Goal: Browse casually

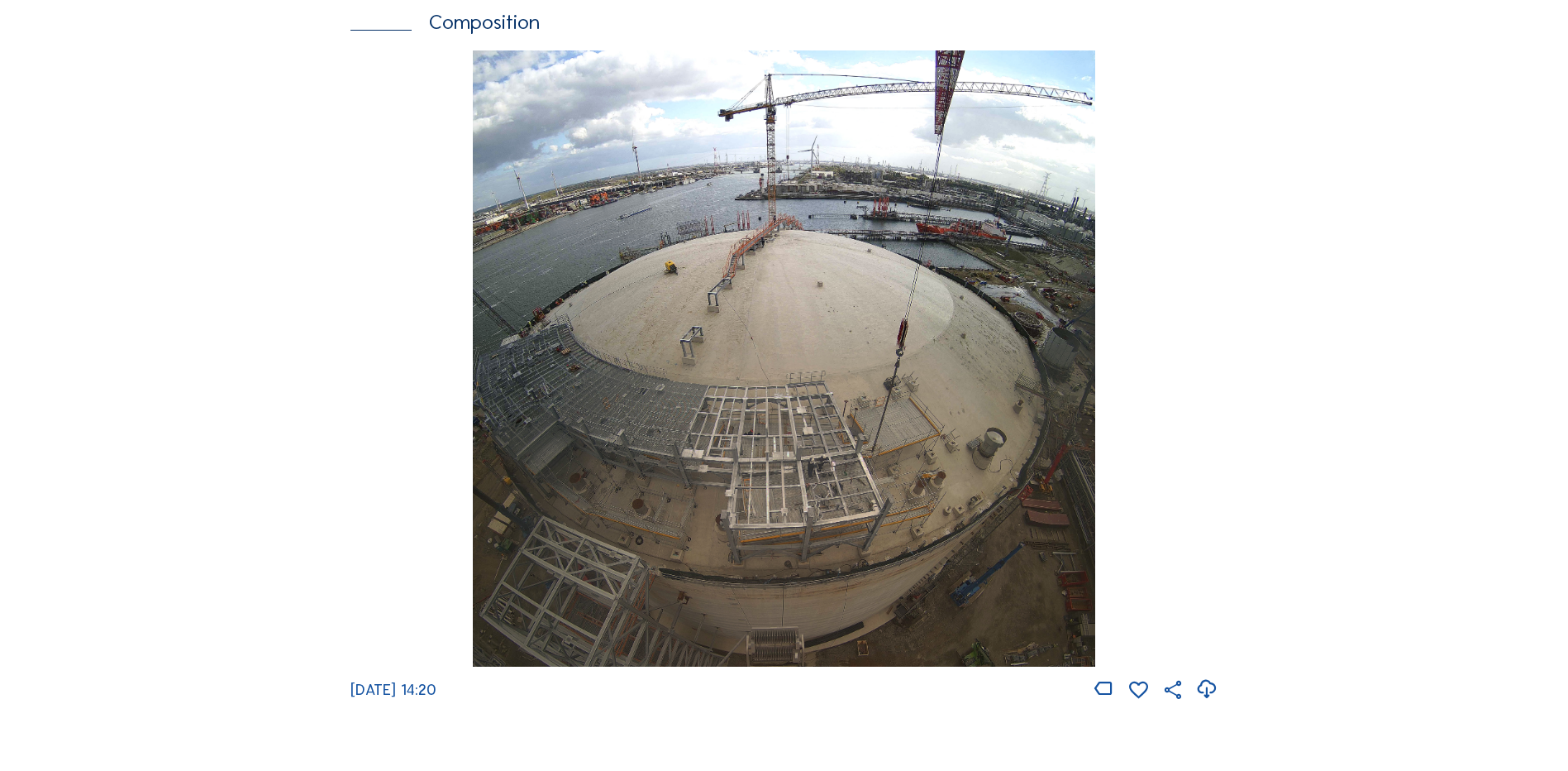
scroll to position [2315, 0]
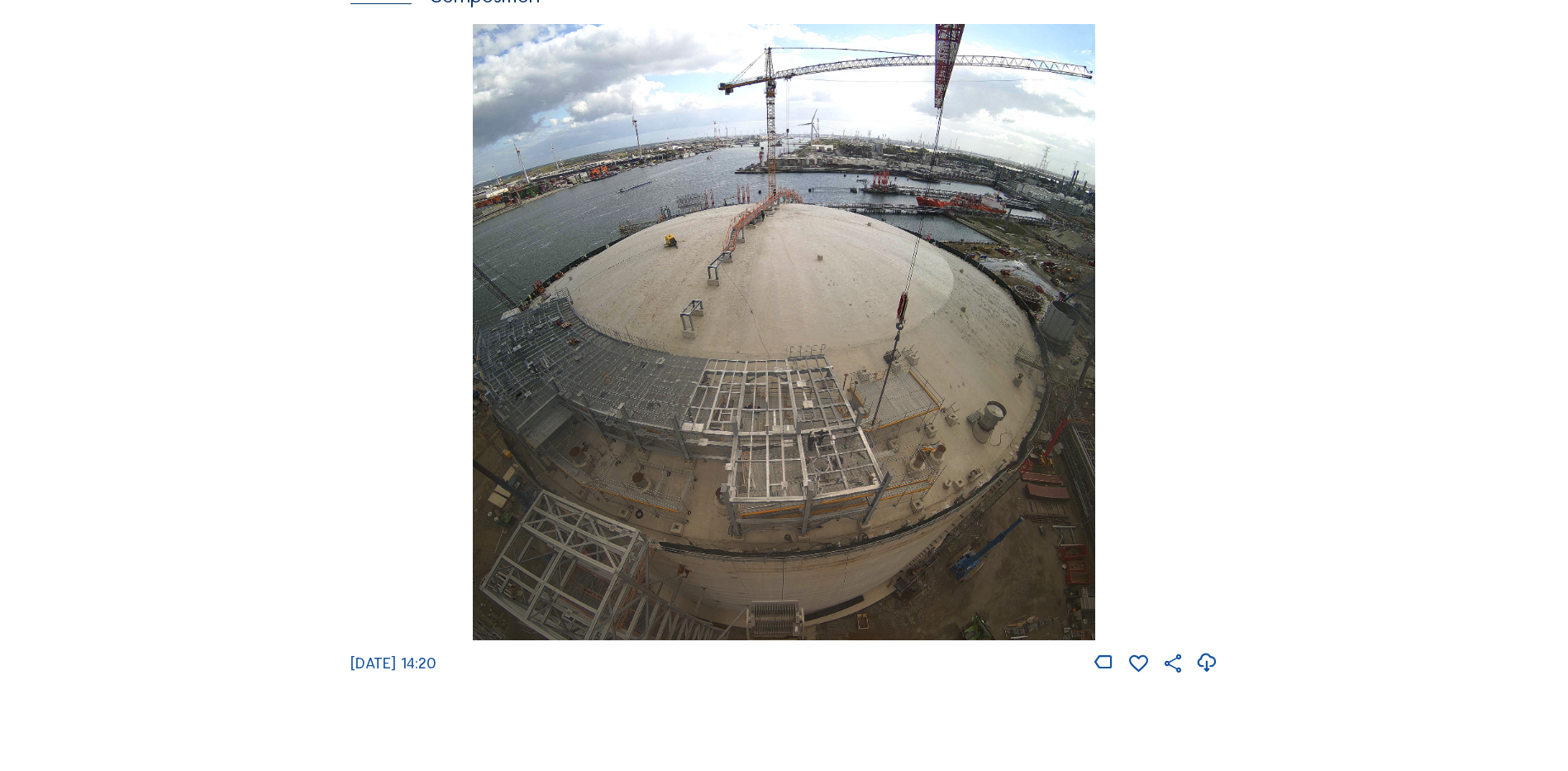
click at [791, 322] on img at bounding box center [783, 332] width 622 height 617
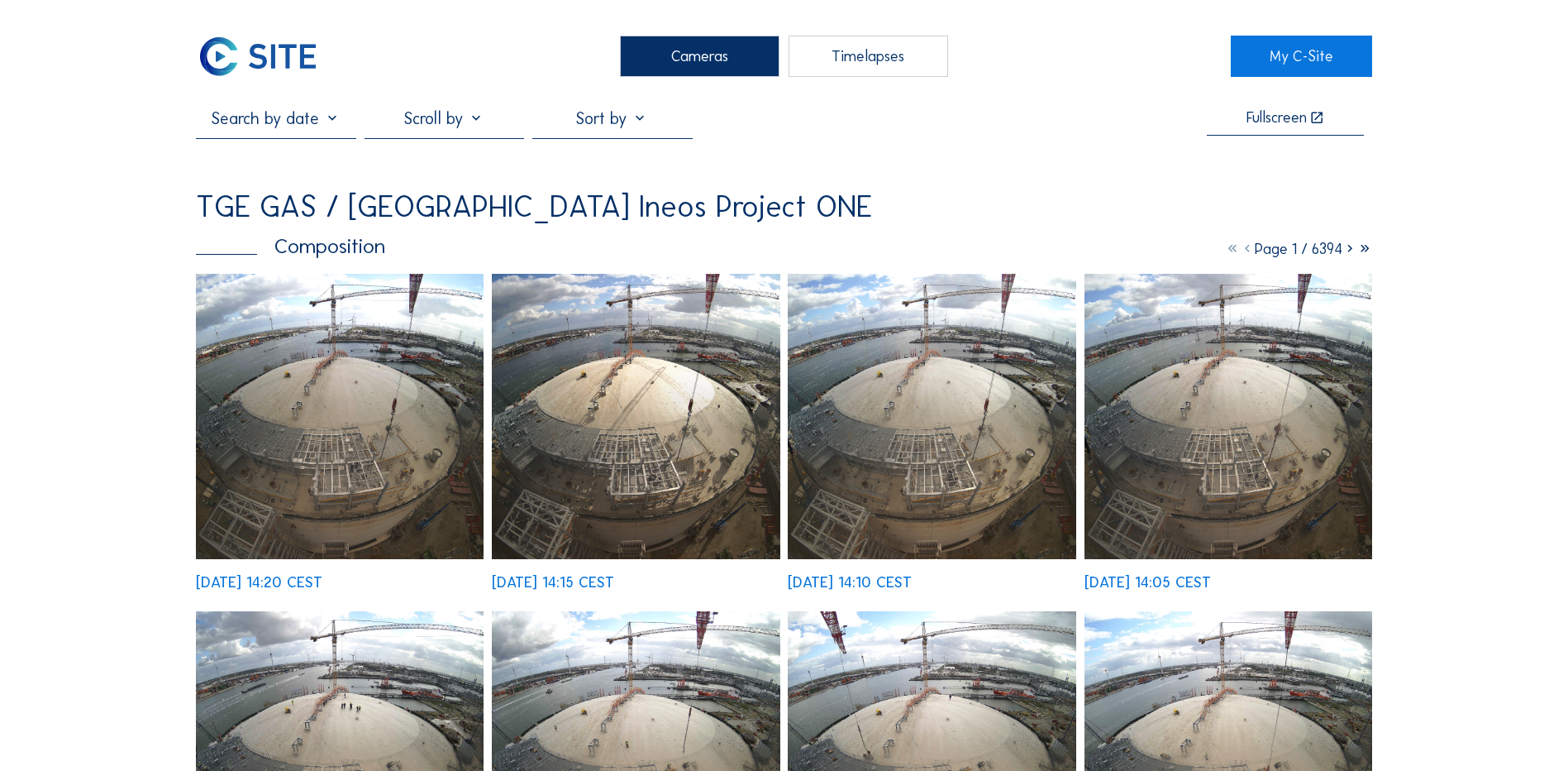
click at [325, 366] on img at bounding box center [340, 416] width 288 height 286
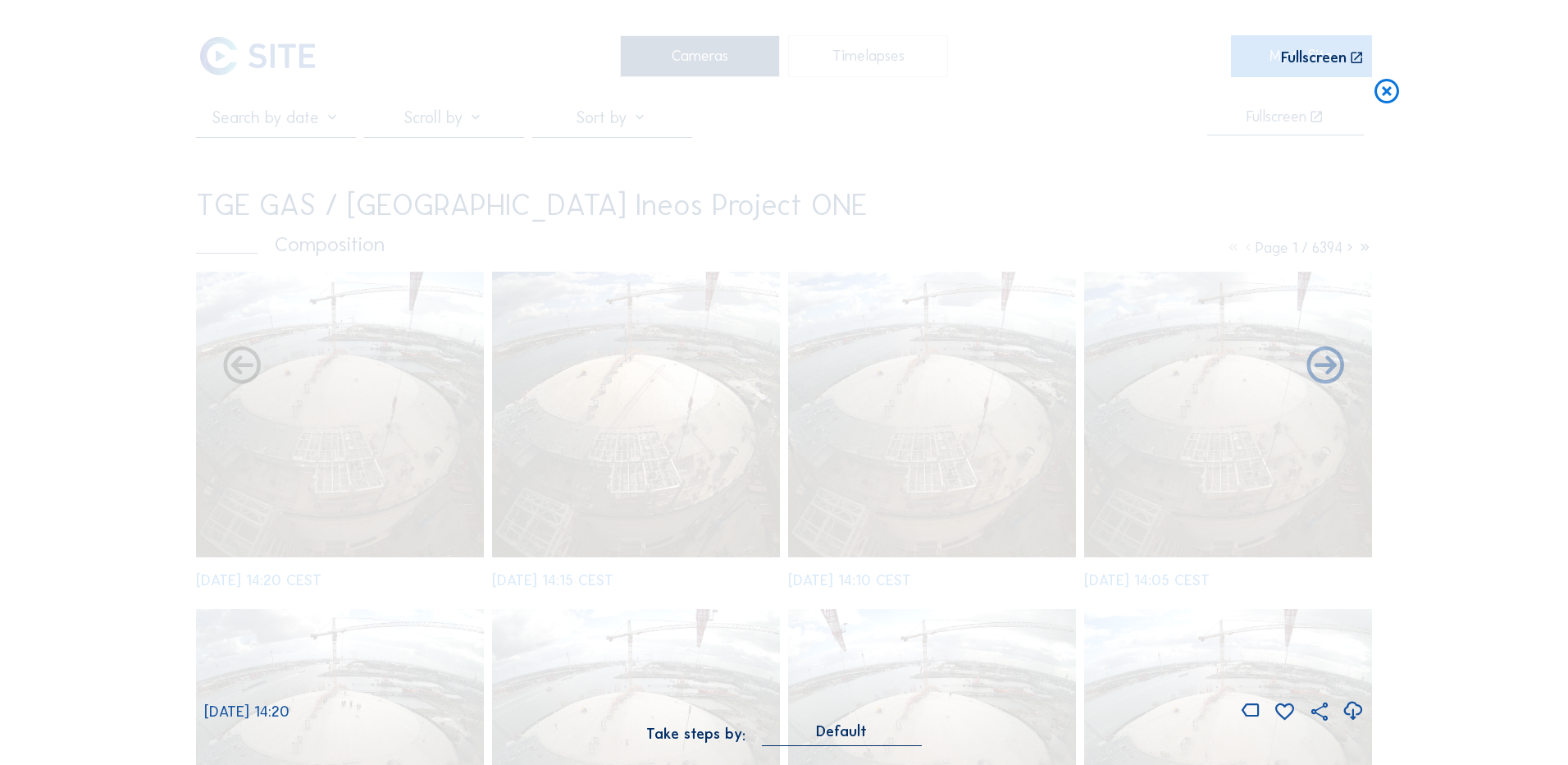
click at [1351, 711] on icon at bounding box center [1352, 710] width 22 height 27
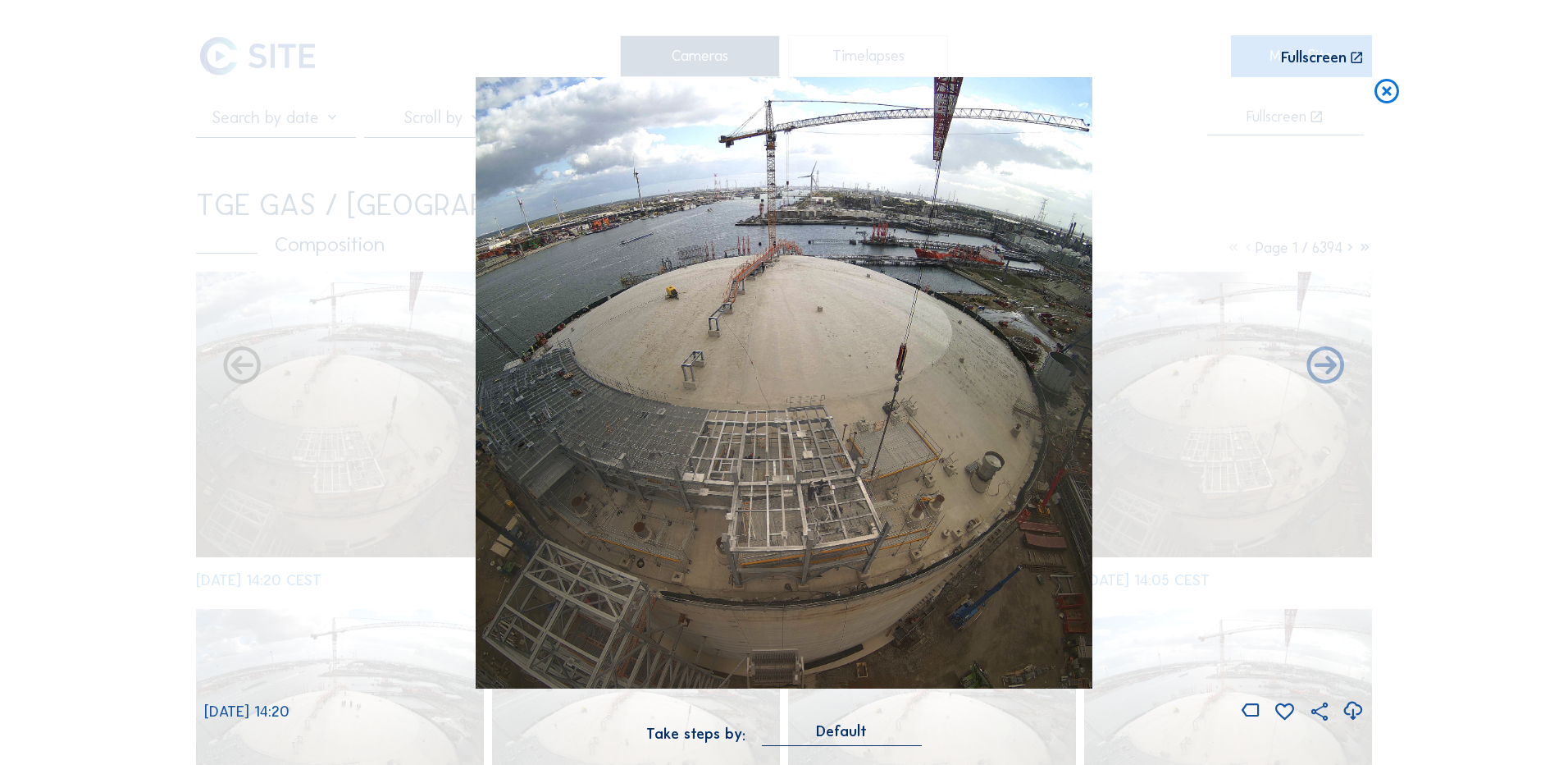
drag, startPoint x: 83, startPoint y: 366, endPoint x: 229, endPoint y: 347, distance: 147.2
click at [83, 366] on div "Scroll to travel through time | Press 'Alt' Button + Scroll to Zoom | Click and…" at bounding box center [784, 382] width 1568 height 765
click at [1383, 93] on icon at bounding box center [1387, 92] width 30 height 31
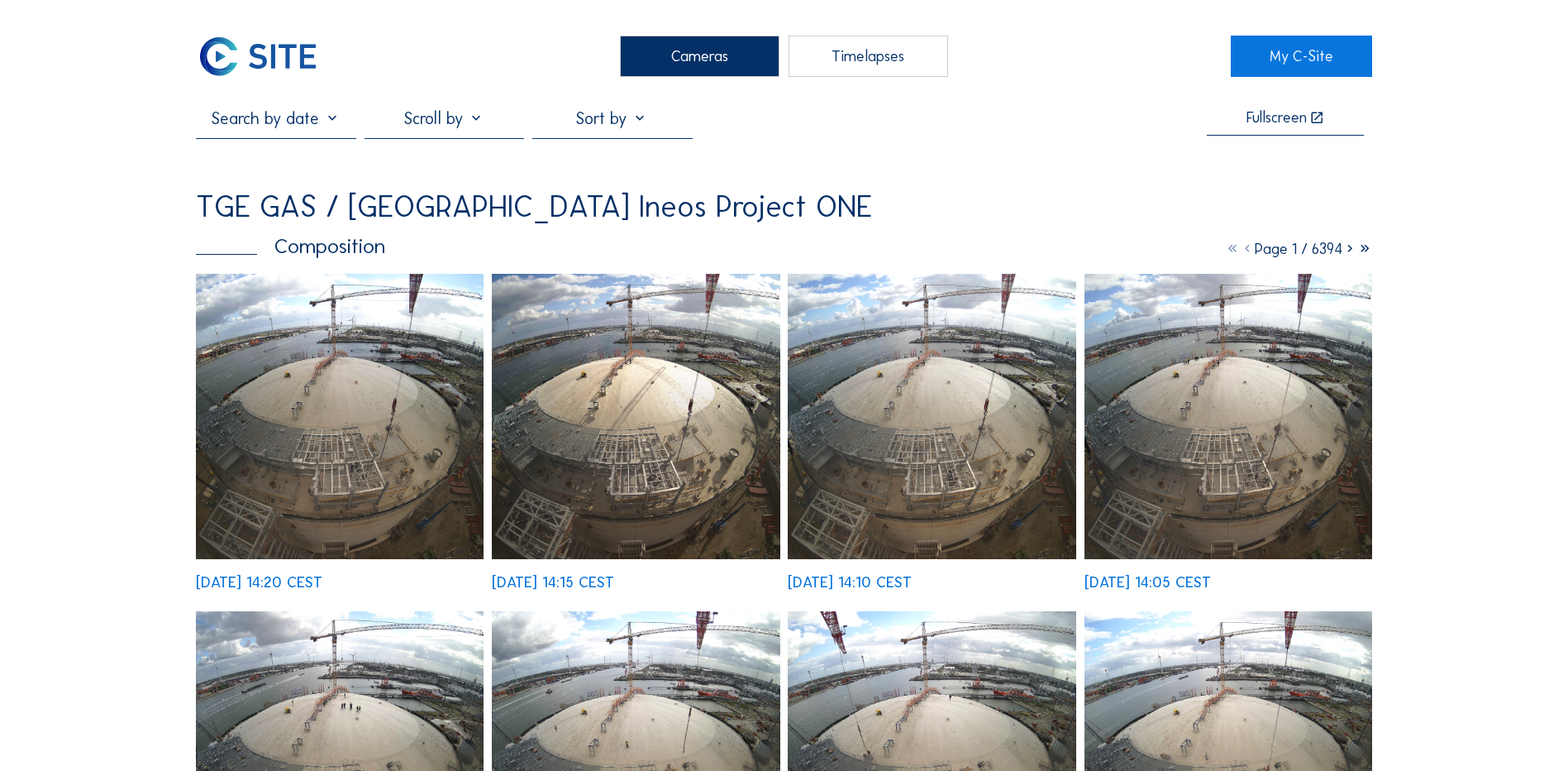
click at [697, 67] on div "Cameras" at bounding box center [700, 57] width 160 height 42
